Goal: Book appointment/travel/reservation

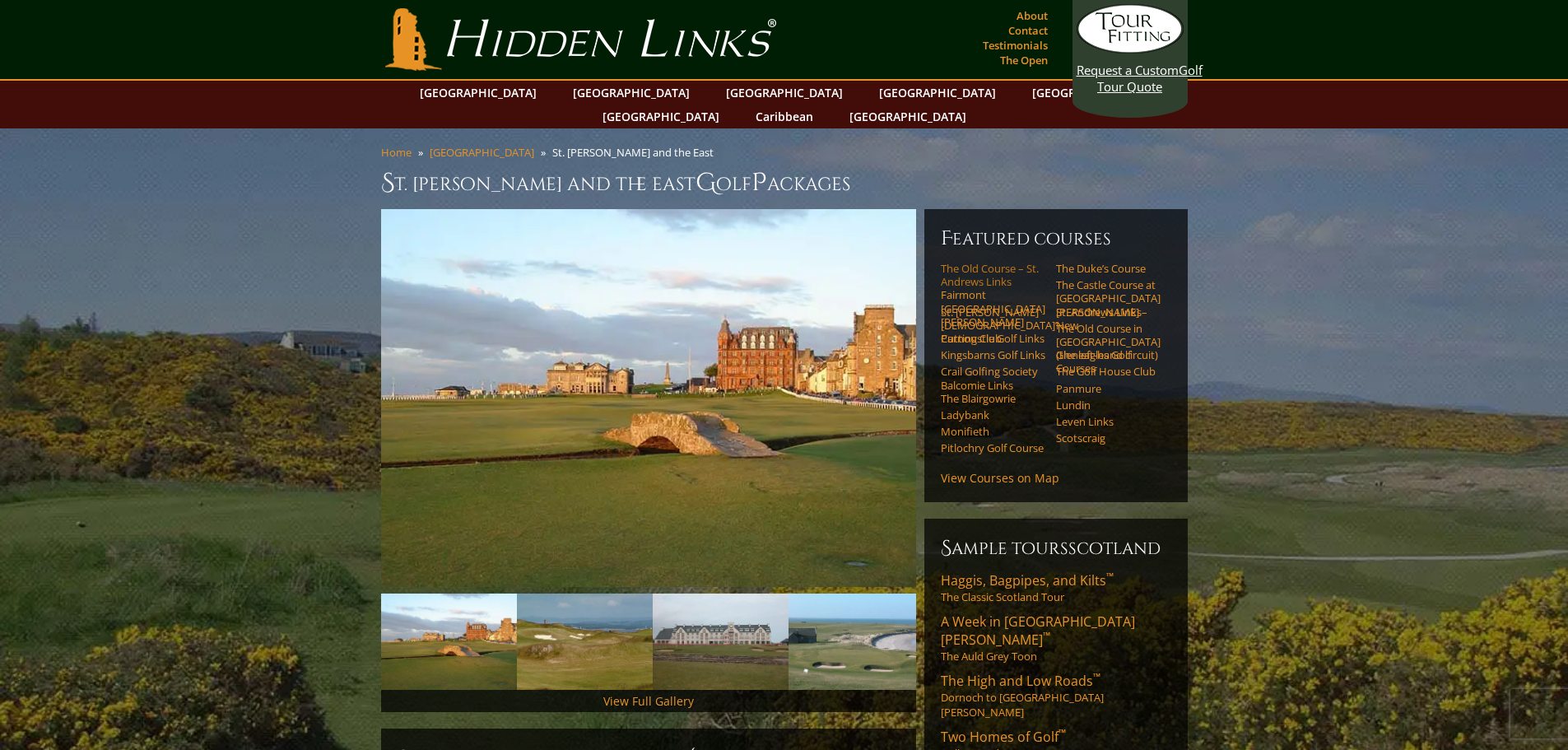
click at [1013, 262] on link "The Old Course – St. Andrews Links" at bounding box center [994, 275] width 105 height 28
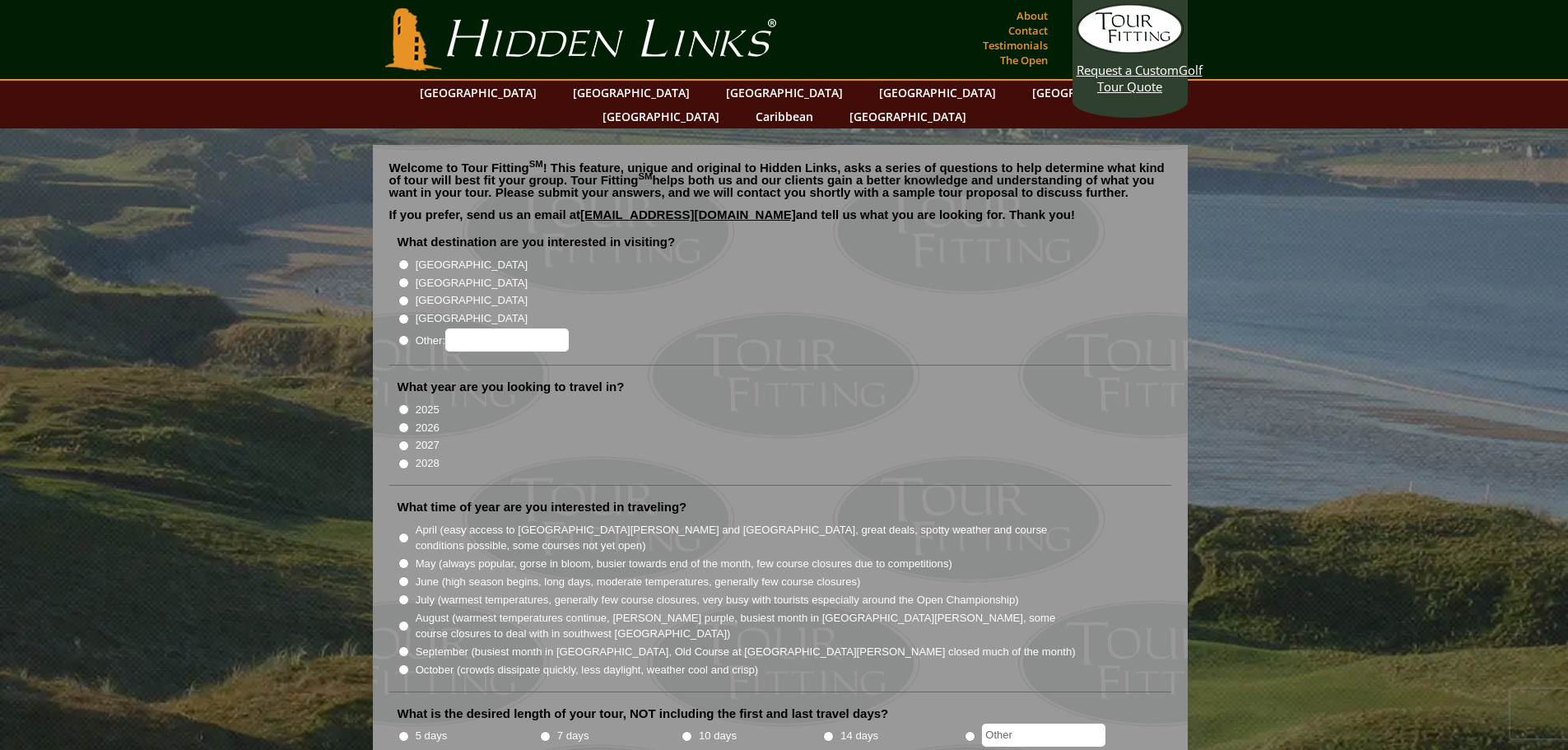
click at [436, 275] on label "[GEOGRAPHIC_DATA]" at bounding box center [472, 283] width 112 height 17
click at [409, 277] on input "[GEOGRAPHIC_DATA]" at bounding box center [404, 283] width 11 height 11
radio input "true"
click at [424, 402] on label "2025" at bounding box center [428, 410] width 24 height 17
click at [409, 404] on input "2025" at bounding box center [404, 410] width 11 height 11
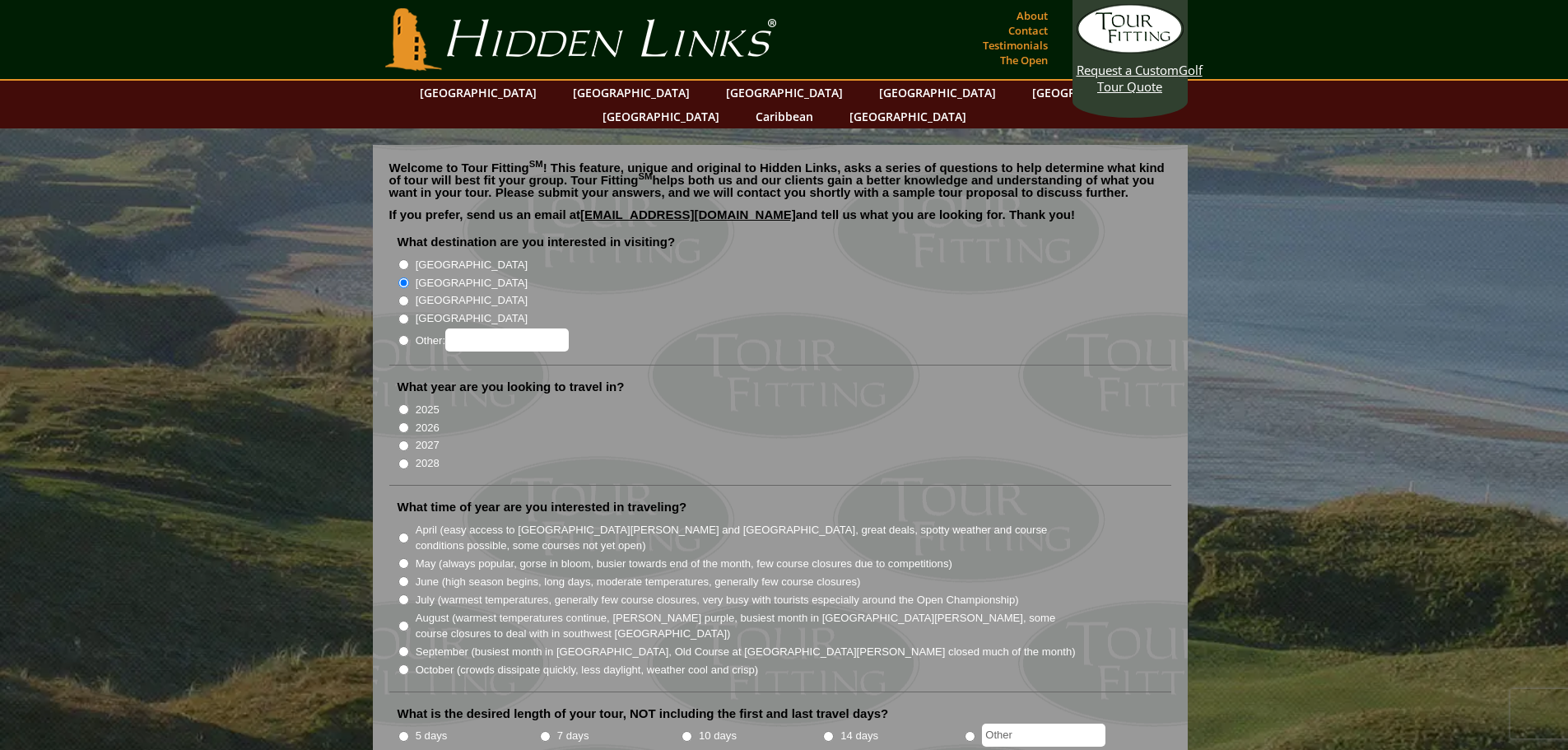
radio input "true"
click at [595, 662] on label "October (crowds dissipate quickly, less daylight, weather cool and crisp)" at bounding box center [588, 670] width 343 height 17
click at [409, 664] on input "October (crowds dissipate quickly, less daylight, weather cool and crisp)" at bounding box center [404, 669] width 11 height 11
radio input "true"
